Goal: Transaction & Acquisition: Purchase product/service

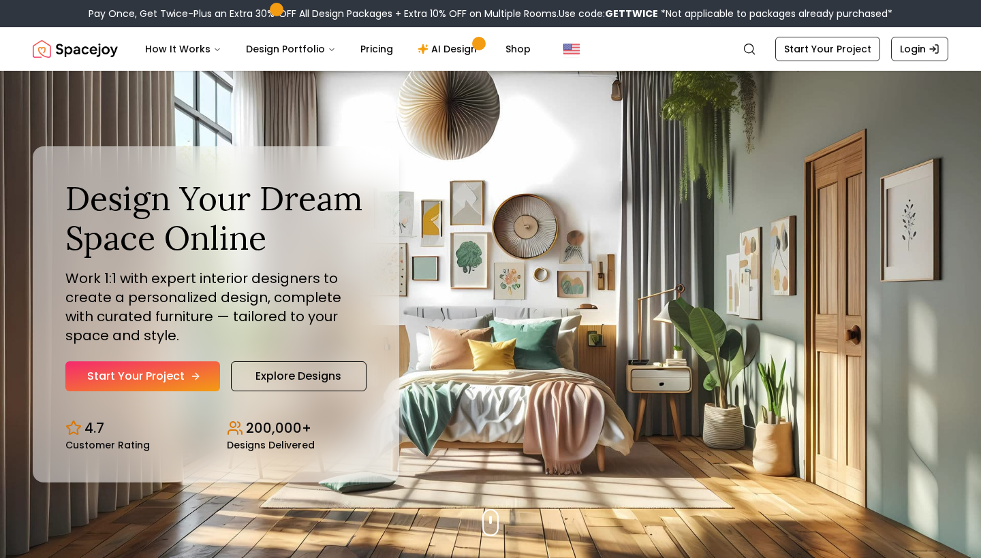
click at [133, 387] on link "Start Your Project" at bounding box center [142, 377] width 155 height 30
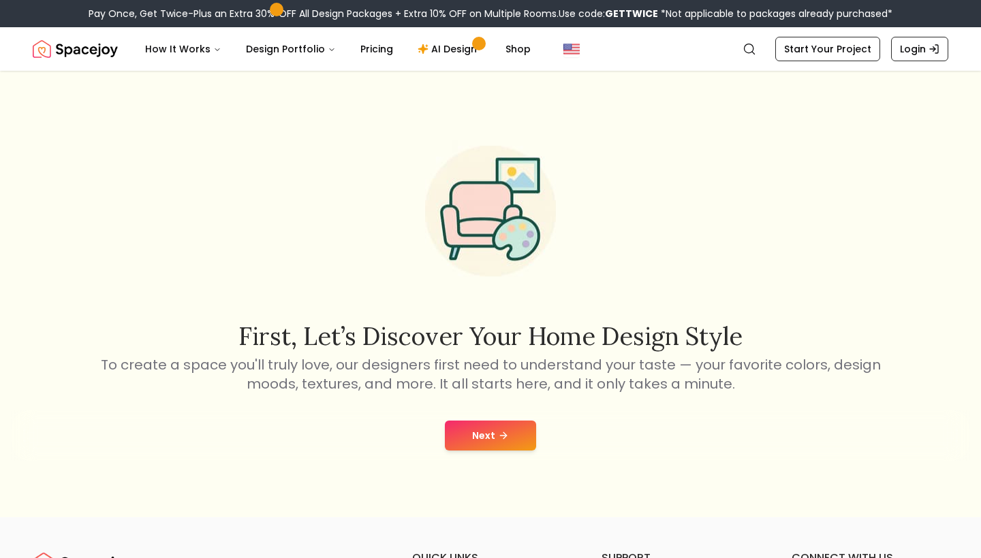
click at [491, 422] on button "Next" at bounding box center [490, 436] width 91 height 30
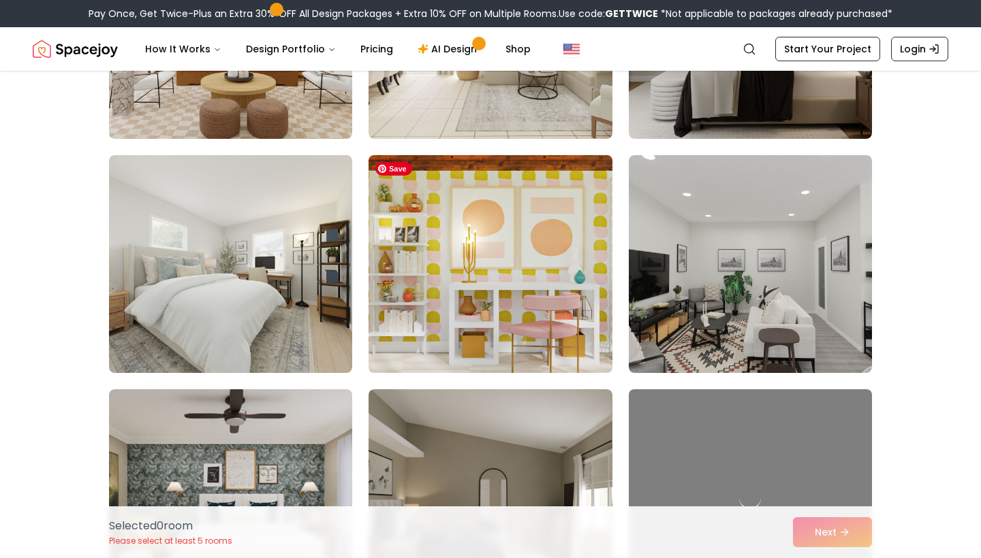
scroll to position [7057, 0]
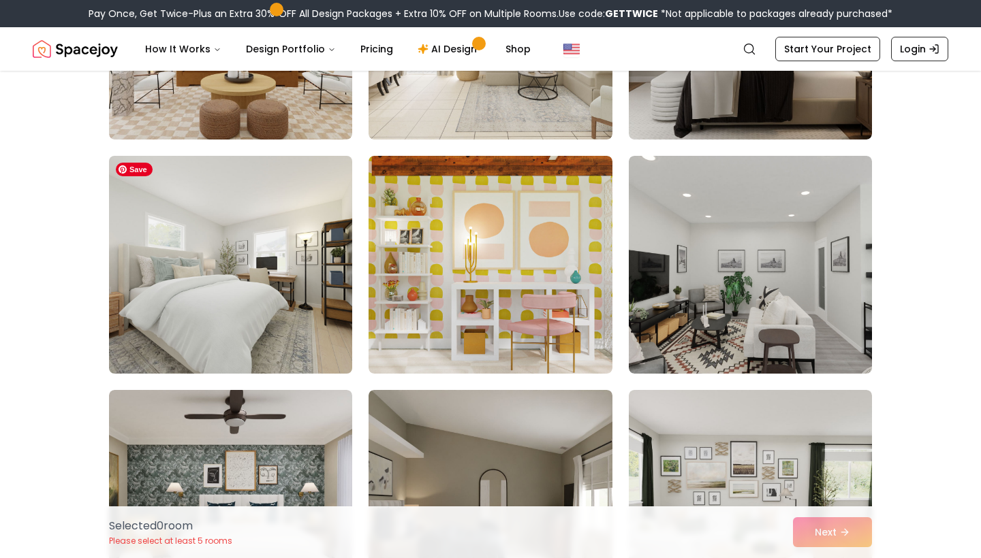
click at [282, 315] on img at bounding box center [230, 264] width 255 height 229
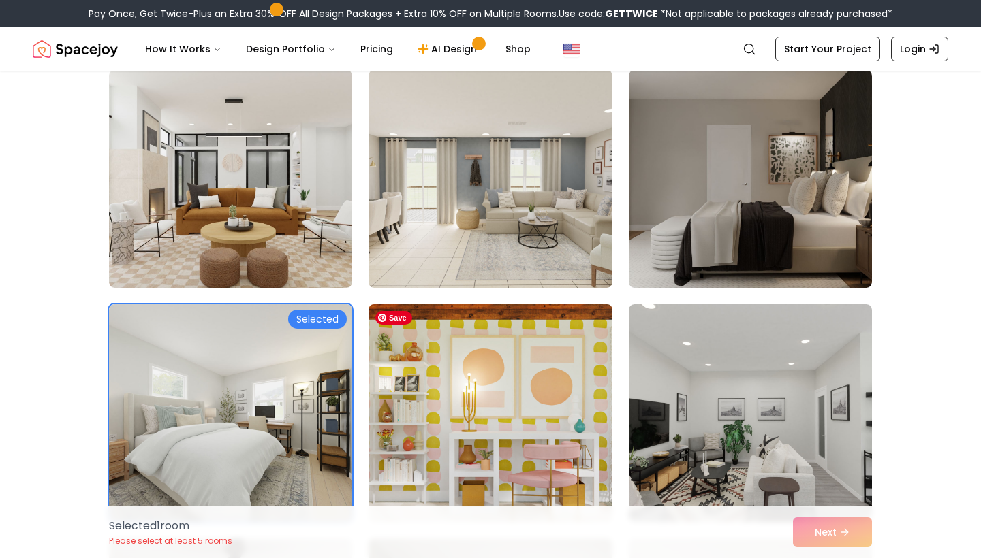
scroll to position [6864, 0]
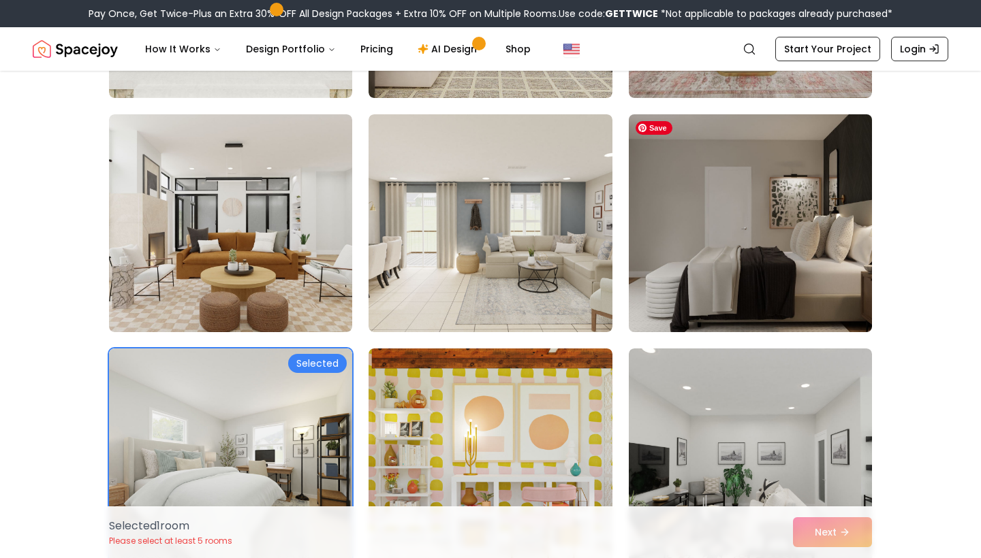
click at [712, 318] on img at bounding box center [749, 223] width 255 height 229
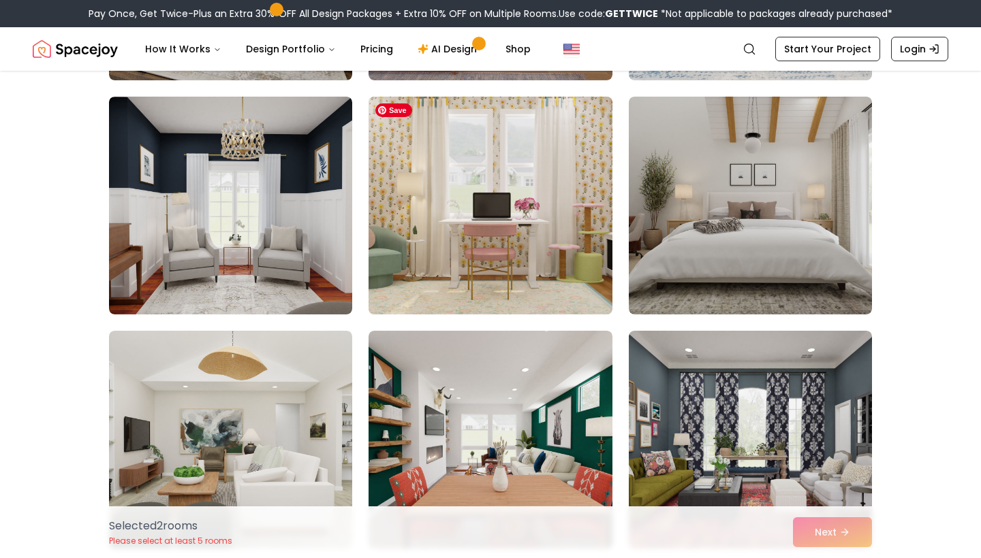
scroll to position [4772, 0]
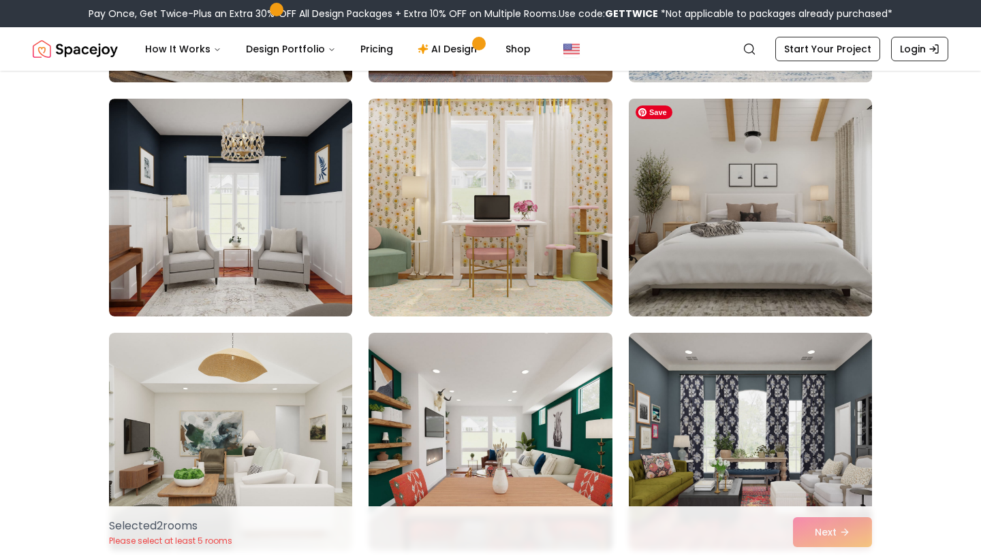
click at [738, 260] on img at bounding box center [749, 207] width 255 height 229
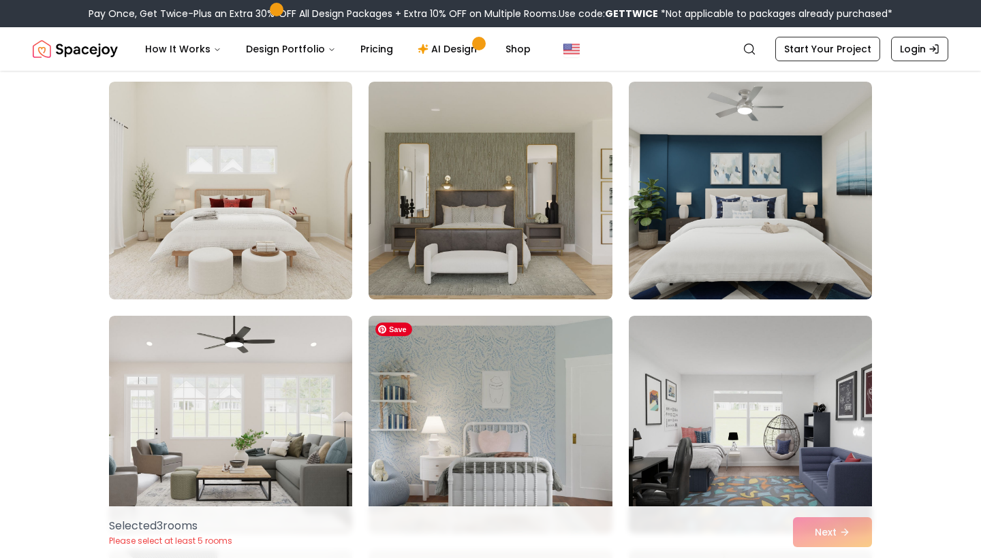
scroll to position [2871, 0]
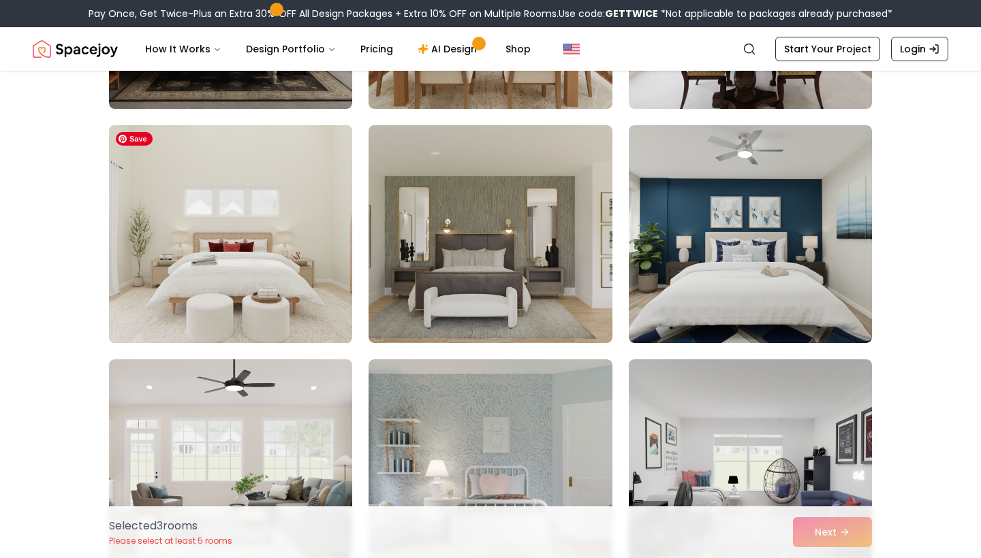
click at [245, 232] on img at bounding box center [230, 234] width 255 height 229
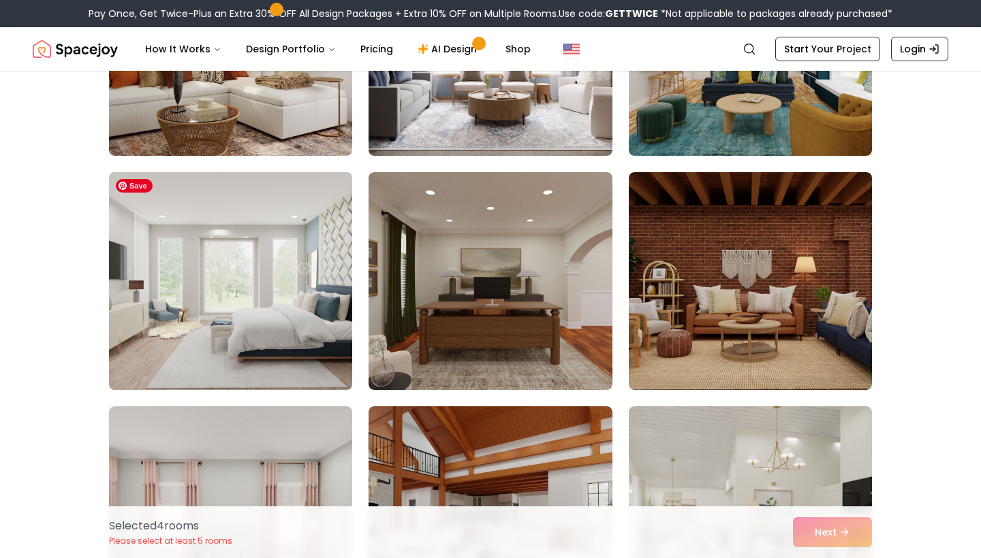
scroll to position [145, 0]
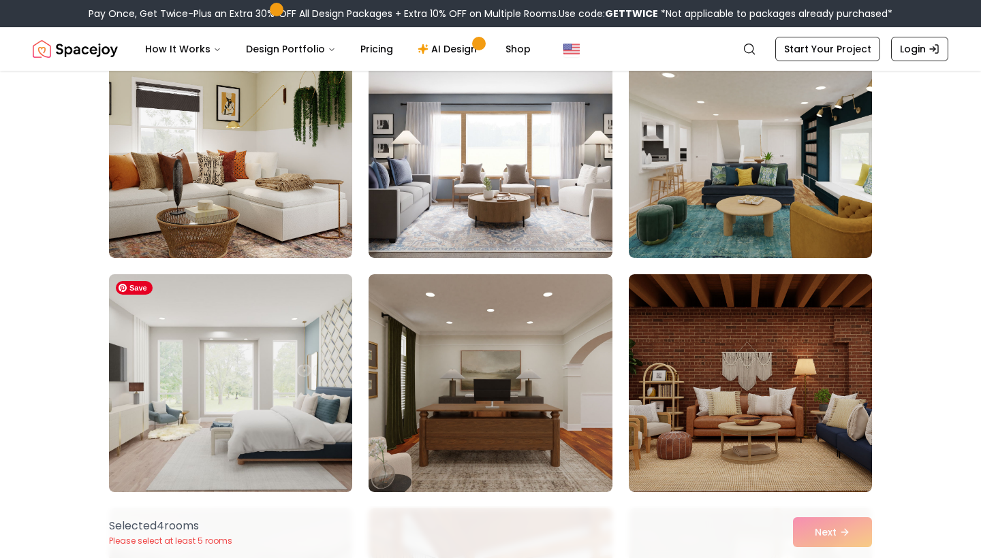
click at [280, 357] on img at bounding box center [230, 383] width 255 height 229
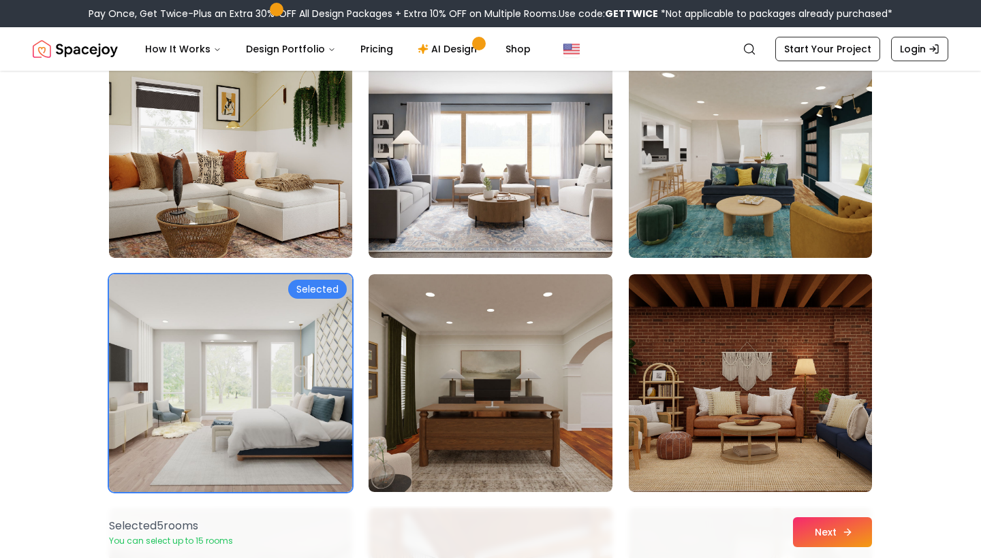
click at [818, 531] on button "Next" at bounding box center [832, 533] width 79 height 30
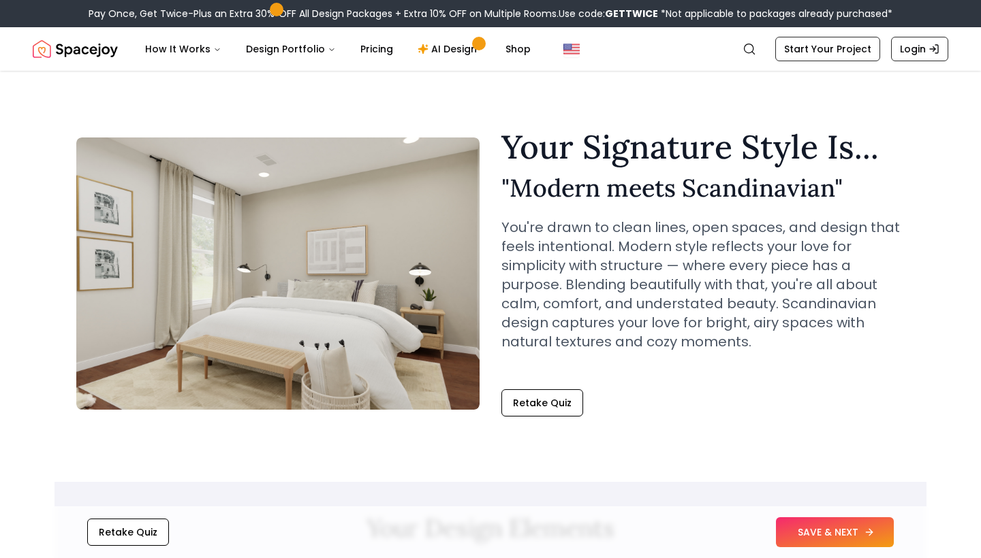
click at [806, 527] on button "SAVE & NEXT" at bounding box center [835, 533] width 118 height 30
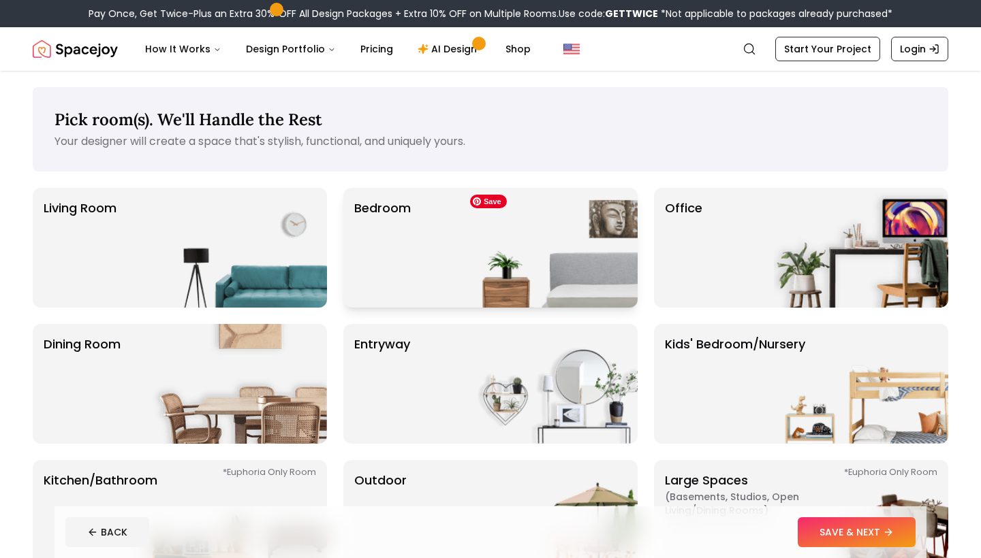
click at [556, 269] on img at bounding box center [550, 248] width 174 height 120
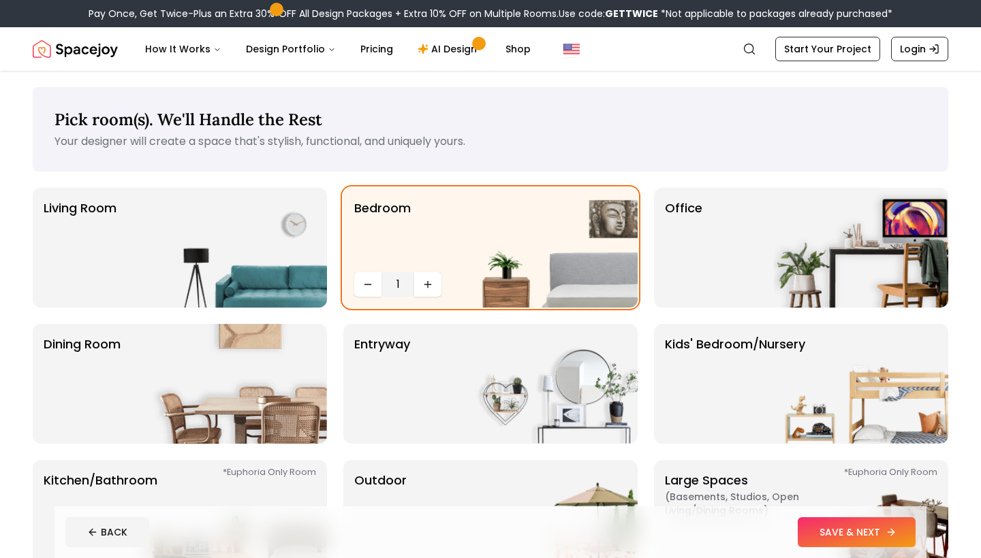
click at [819, 534] on button "SAVE & NEXT" at bounding box center [856, 533] width 118 height 30
